Goal: Browse casually

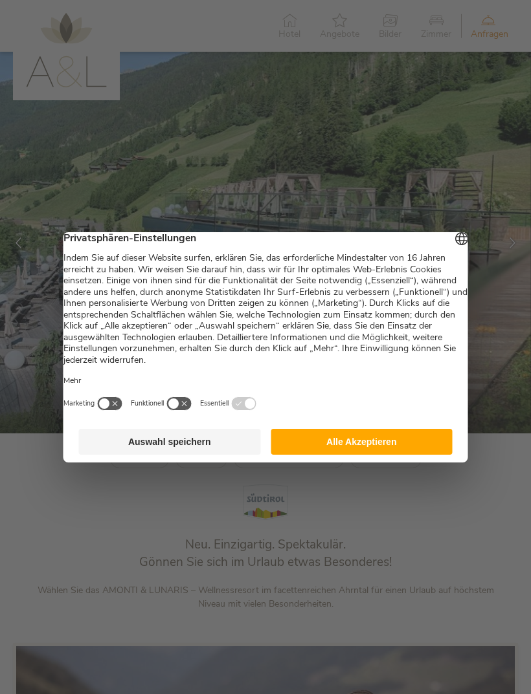
click at [367, 446] on button "Alle Akzeptieren" at bounding box center [361, 442] width 182 height 26
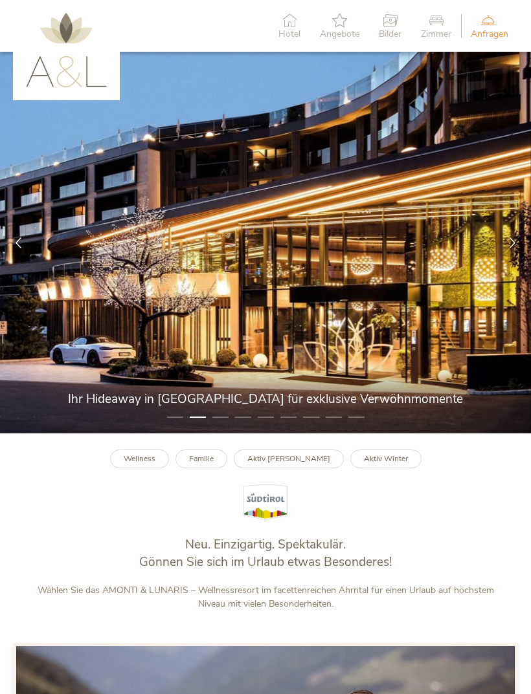
click at [514, 248] on icon at bounding box center [512, 242] width 11 height 11
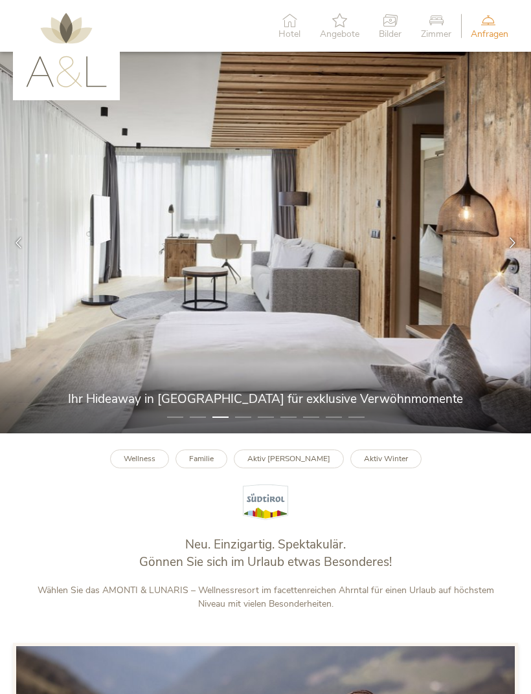
click at [510, 248] on icon at bounding box center [512, 242] width 11 height 11
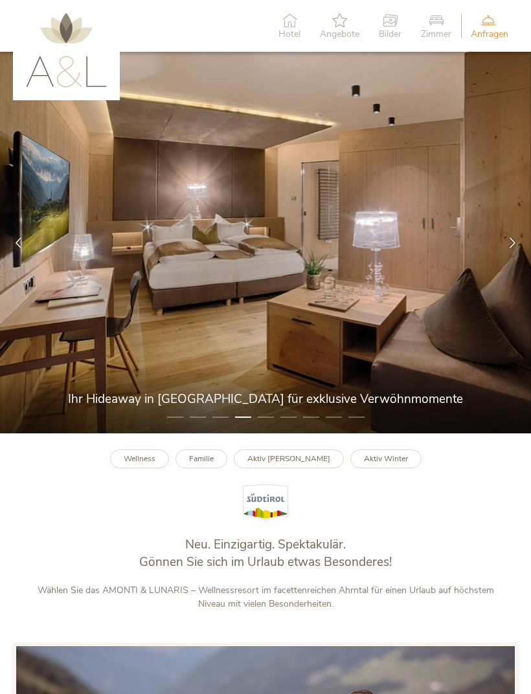
click at [510, 248] on icon at bounding box center [512, 242] width 11 height 11
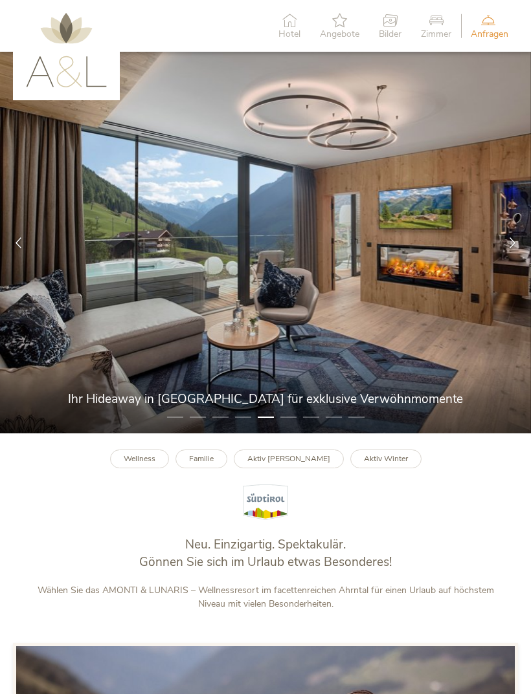
click at [506, 249] on div at bounding box center [512, 242] width 37 height 37
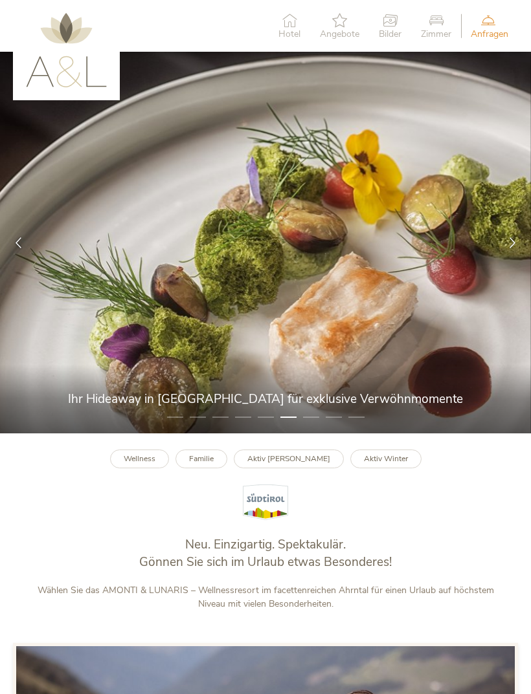
click at [507, 248] on icon at bounding box center [512, 242] width 11 height 11
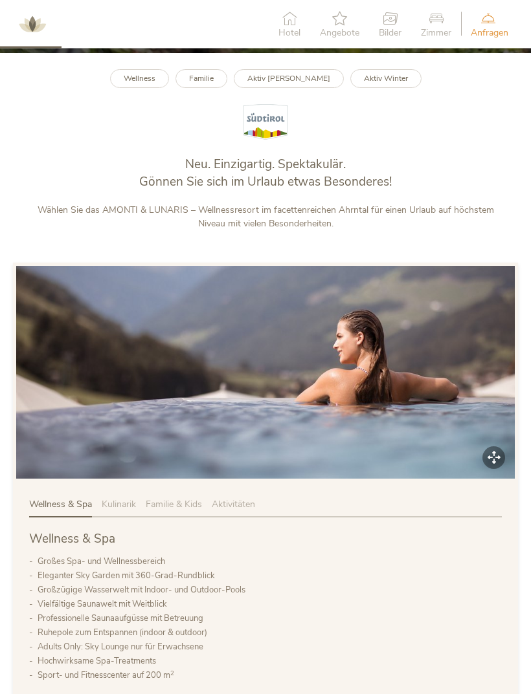
scroll to position [380, 0]
click at [371, 408] on img at bounding box center [265, 372] width 498 height 213
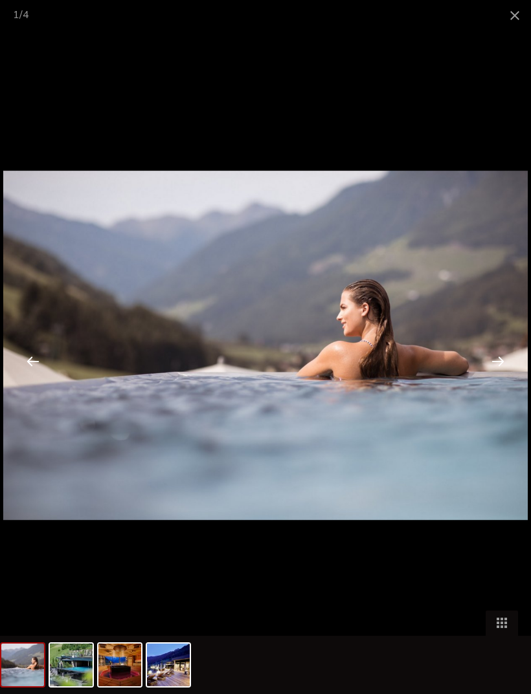
click at [497, 356] on div at bounding box center [497, 361] width 40 height 40
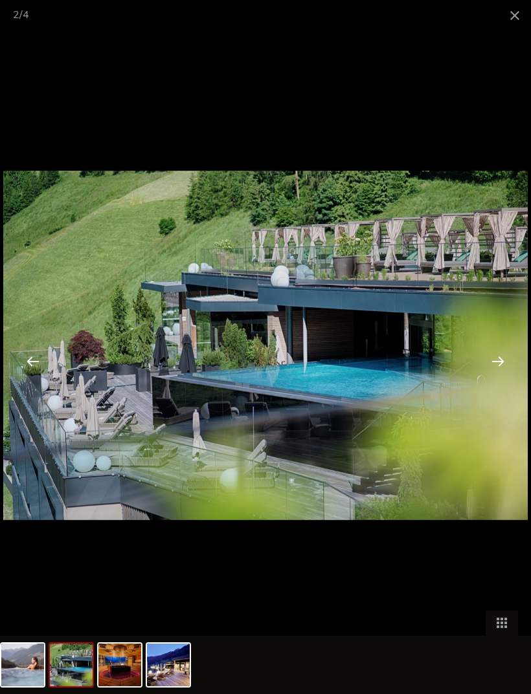
click at [492, 349] on div at bounding box center [497, 361] width 40 height 40
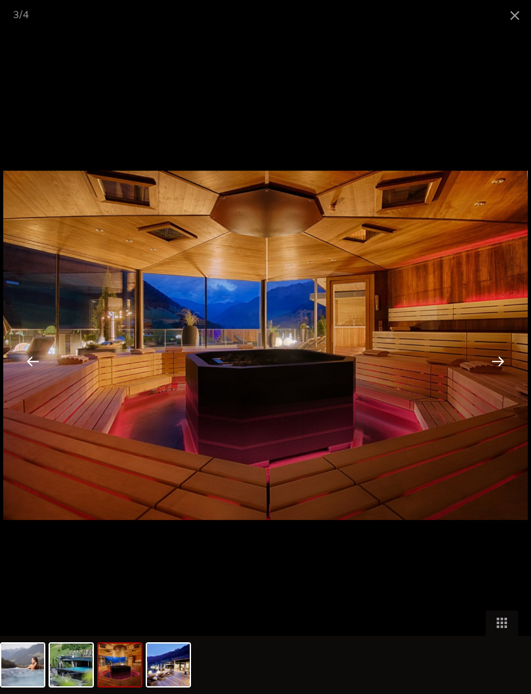
click at [497, 351] on div at bounding box center [497, 361] width 40 height 40
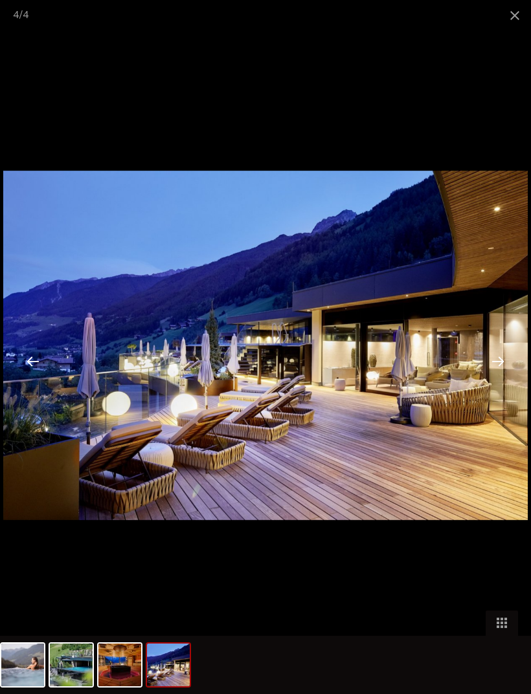
click at [499, 357] on div at bounding box center [497, 361] width 40 height 40
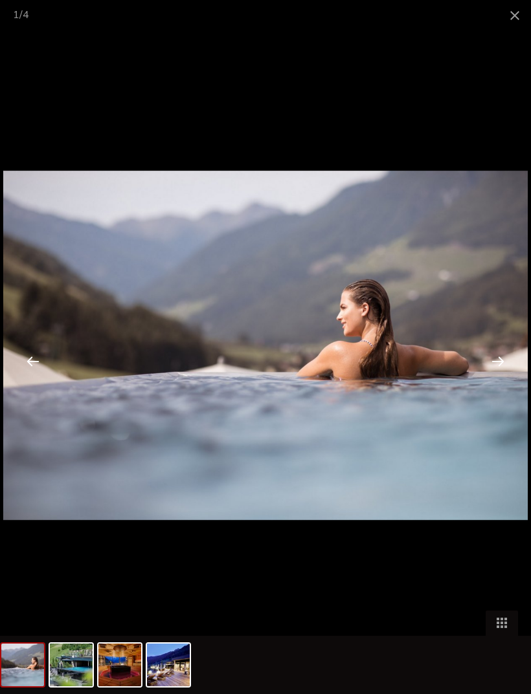
click at [501, 353] on div at bounding box center [497, 361] width 40 height 40
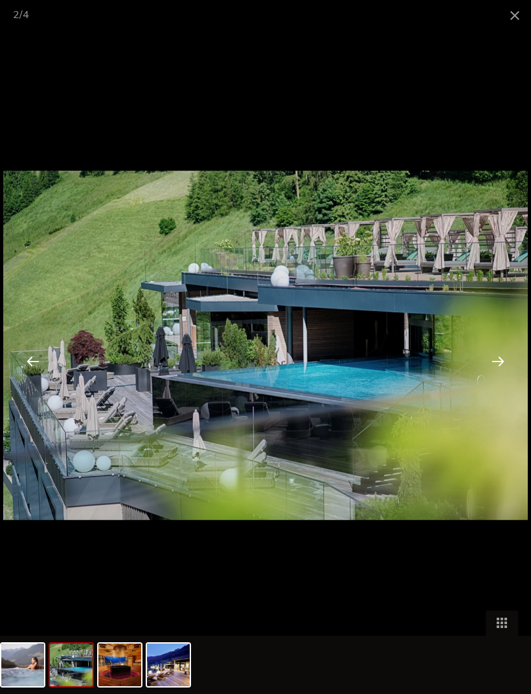
click at [493, 358] on div at bounding box center [497, 361] width 40 height 40
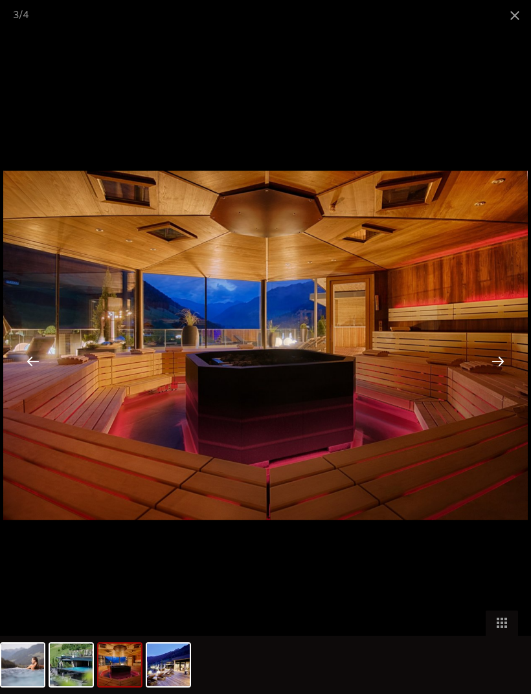
click at [494, 356] on div at bounding box center [497, 361] width 40 height 40
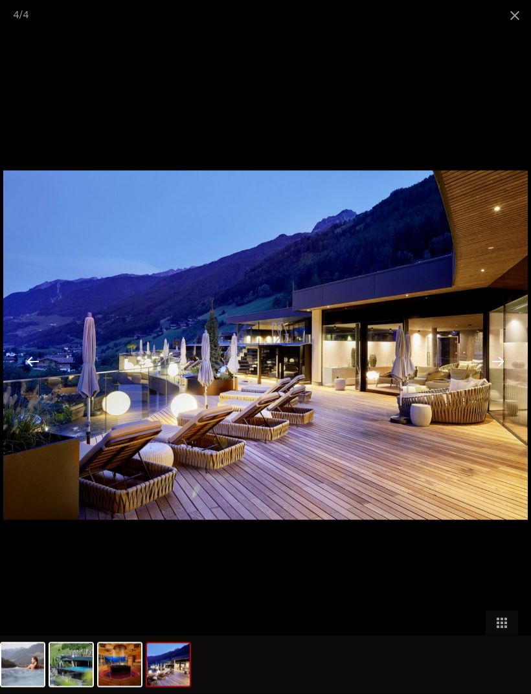
scroll to position [303, 0]
click at [498, 353] on div at bounding box center [497, 361] width 40 height 40
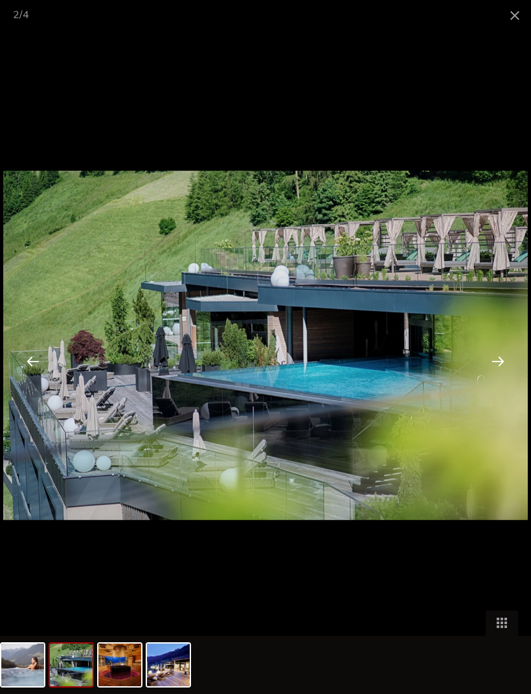
scroll to position [221, 0]
